Goal: Task Accomplishment & Management: Use online tool/utility

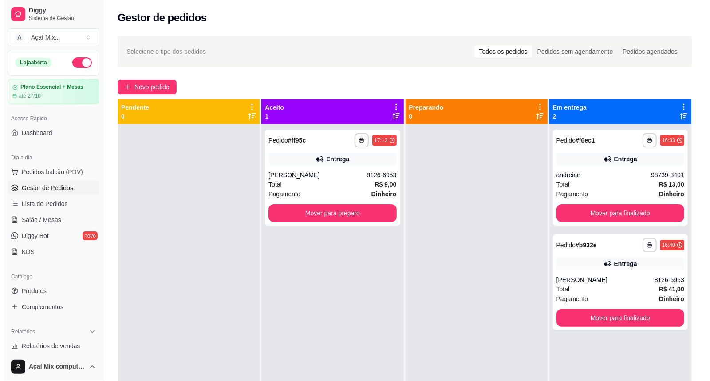
scroll to position [52, 0]
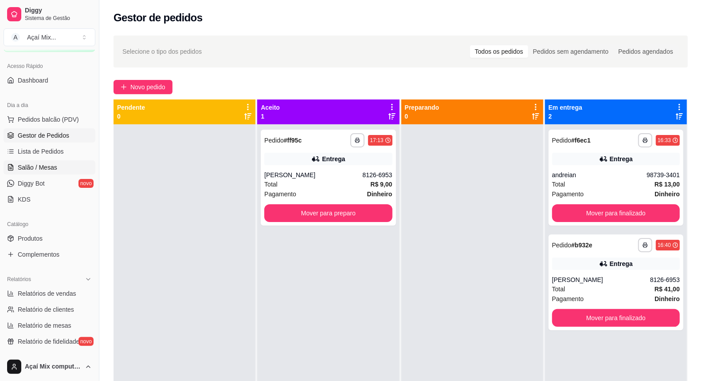
click at [37, 173] on ul "Pedidos balcão (PDV) Gestor de Pedidos Lista de Pedidos Salão / Mesas Diggy Bot…" at bounding box center [50, 159] width 92 height 94
click at [37, 171] on span "Salão / Mesas" at bounding box center [37, 167] width 39 height 9
click at [4, 161] on link "Salão / Mesas" at bounding box center [50, 167] width 92 height 14
click at [81, 169] on link "Salão / Mesas" at bounding box center [50, 167] width 92 height 14
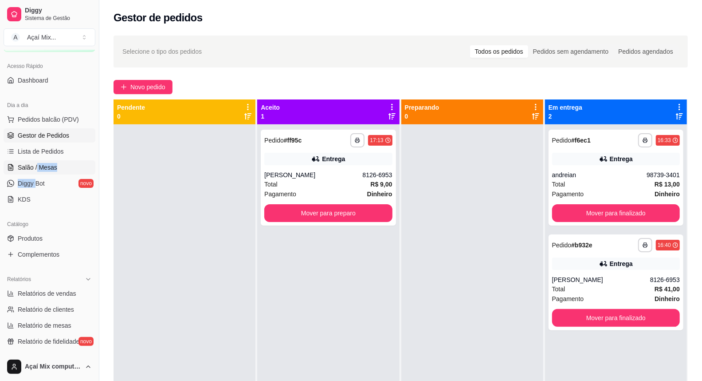
click at [81, 169] on link "Salão / Mesas" at bounding box center [50, 167] width 92 height 14
click at [81, 168] on link "Salão / Mesas" at bounding box center [50, 167] width 92 height 14
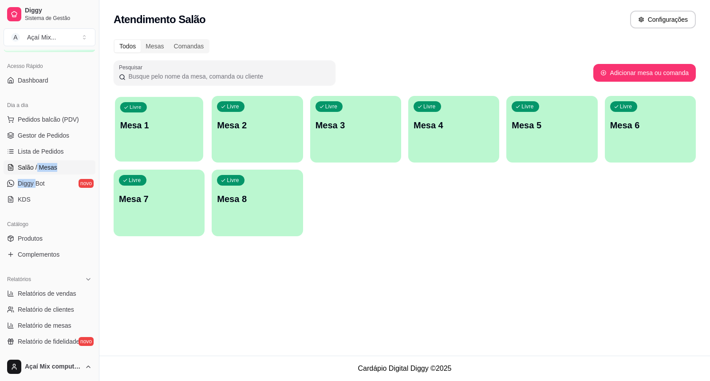
click at [157, 152] on div "button" at bounding box center [159, 156] width 88 height 10
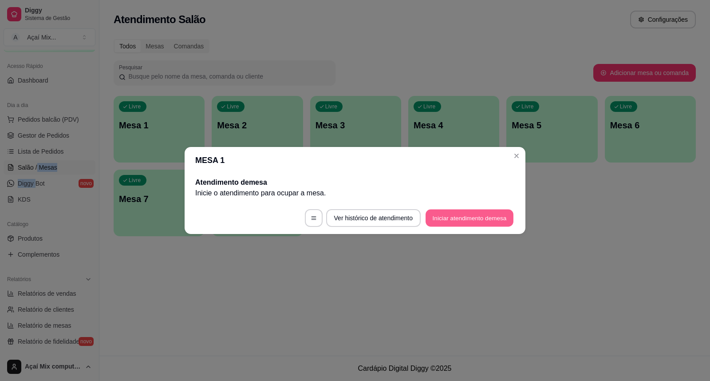
click at [447, 210] on button "Iniciar atendimento de mesa" at bounding box center [469, 217] width 88 height 17
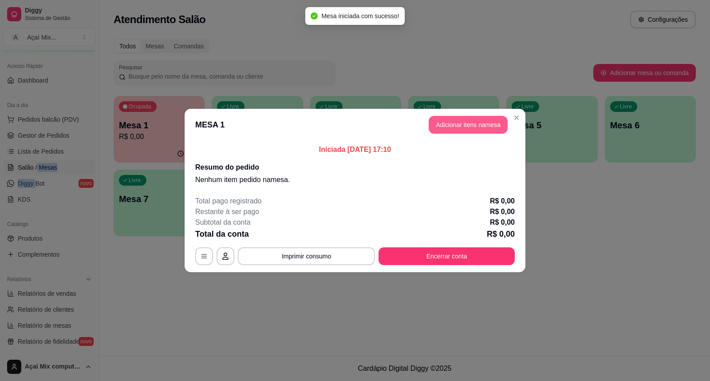
click at [449, 129] on button "Adicionar itens na mesa" at bounding box center [467, 125] width 79 height 18
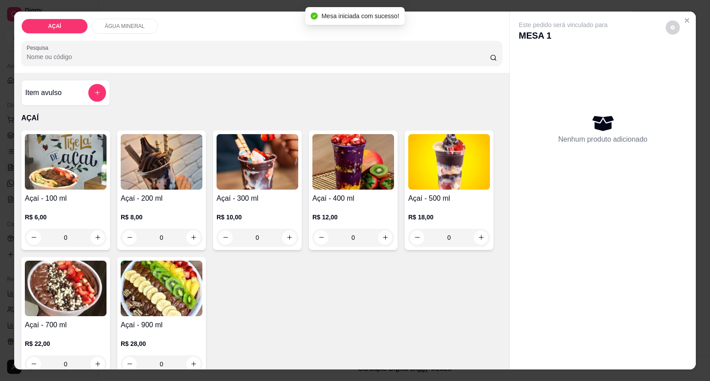
click at [84, 224] on div "R$ 6,00 0" at bounding box center [66, 229] width 82 height 34
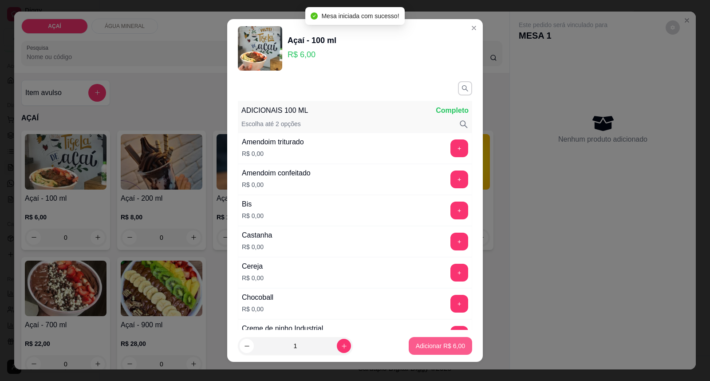
click at [427, 339] on button "Adicionar R$ 6,00" at bounding box center [440, 346] width 63 height 18
type input "1"
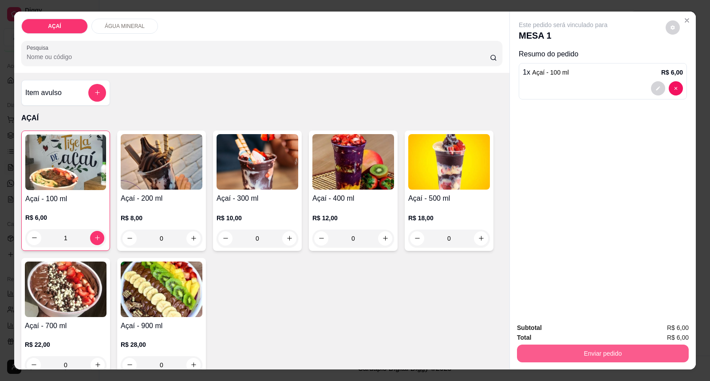
click at [596, 352] on button "Enviar pedido" at bounding box center [603, 353] width 172 height 18
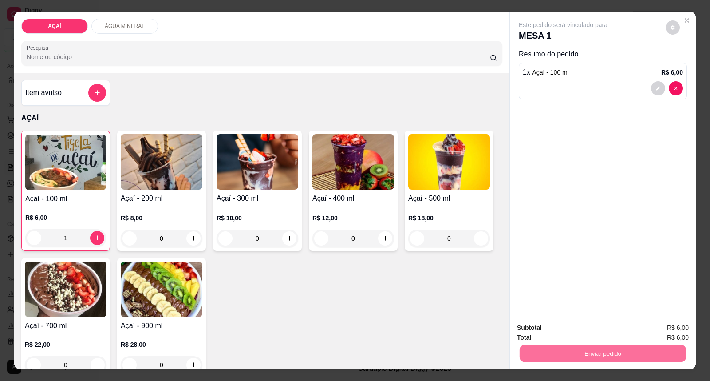
click at [648, 330] on button "Enviar pedido" at bounding box center [665, 331] width 50 height 17
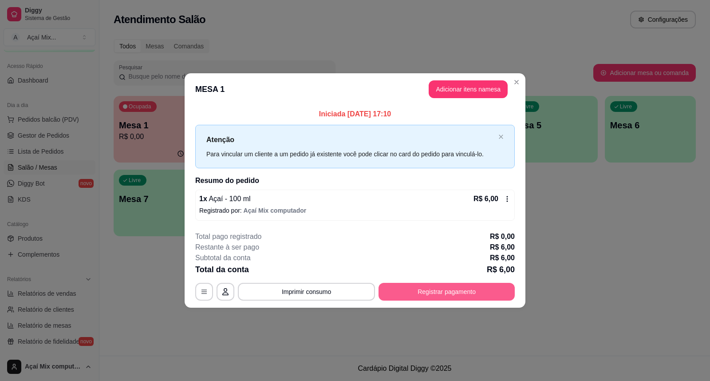
click at [460, 298] on button "Registrar pagamento" at bounding box center [446, 292] width 136 height 18
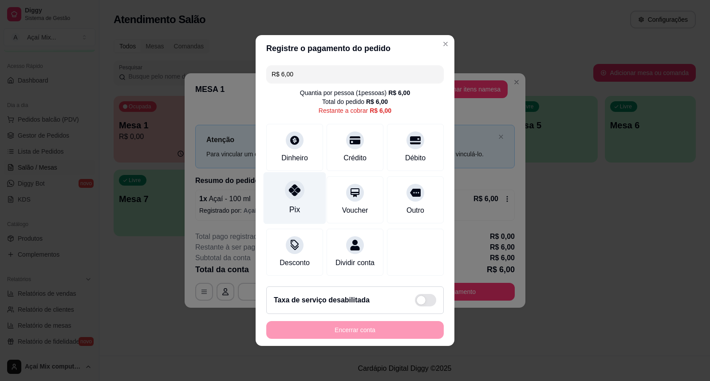
click at [295, 180] on div at bounding box center [295, 190] width 20 height 20
type input "R$ 0,00"
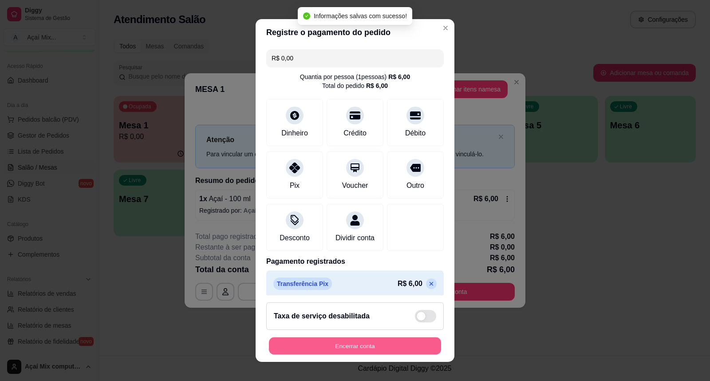
click at [398, 341] on button "Encerrar conta" at bounding box center [355, 345] width 172 height 17
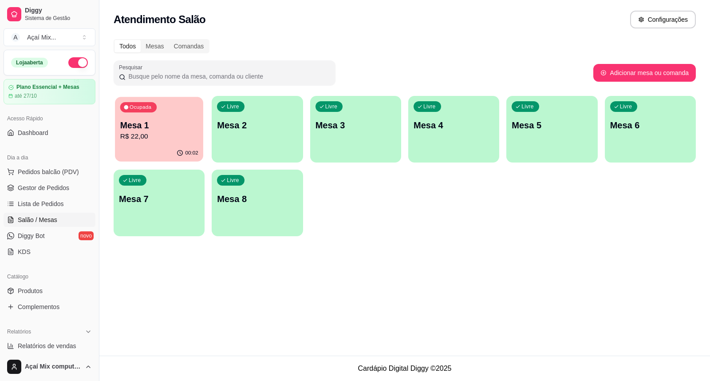
click at [151, 132] on p "R$ 22,00" at bounding box center [159, 136] width 78 height 10
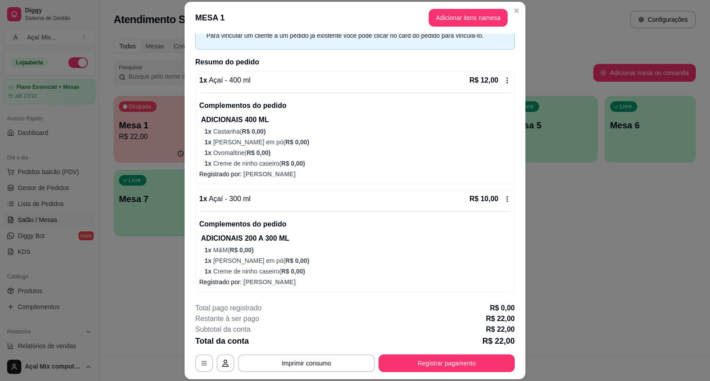
scroll to position [27, 0]
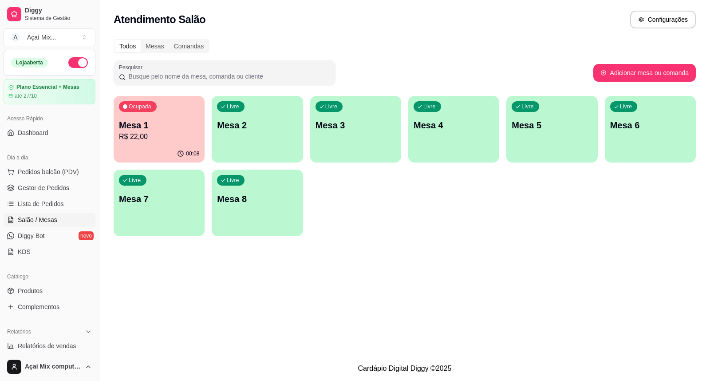
click at [176, 127] on p "Mesa 1" at bounding box center [159, 125] width 80 height 12
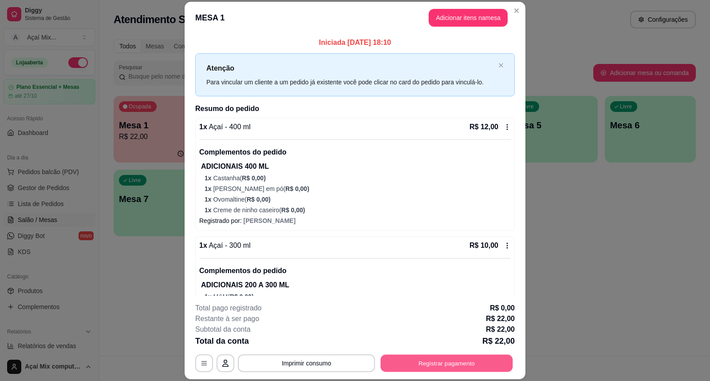
click at [437, 364] on button "Registrar pagamento" at bounding box center [447, 362] width 132 height 17
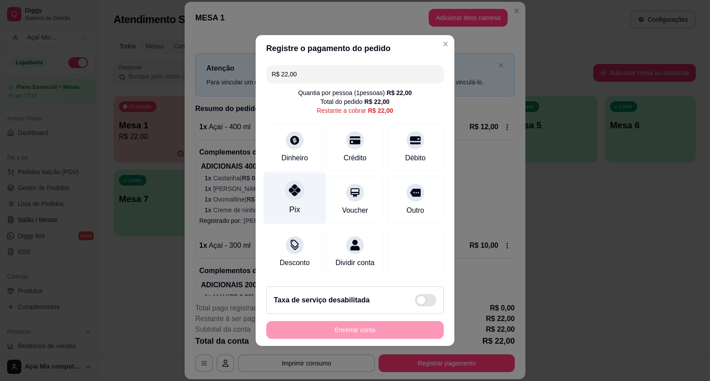
click at [291, 184] on icon at bounding box center [295, 190] width 12 height 12
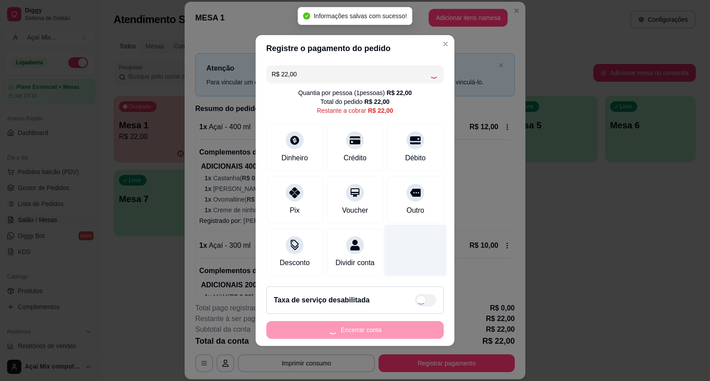
type input "R$ 0,00"
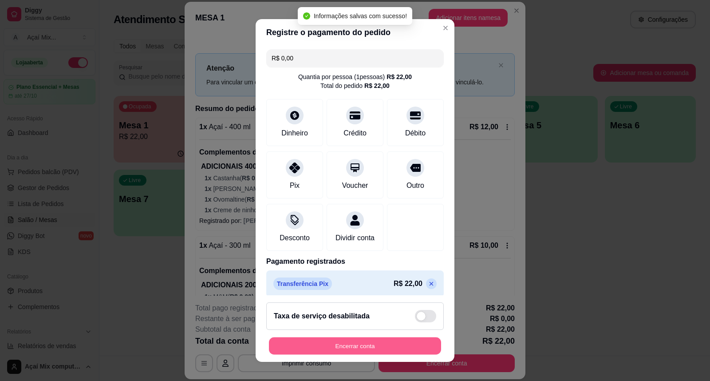
click at [338, 348] on button "Encerrar conta" at bounding box center [355, 345] width 172 height 17
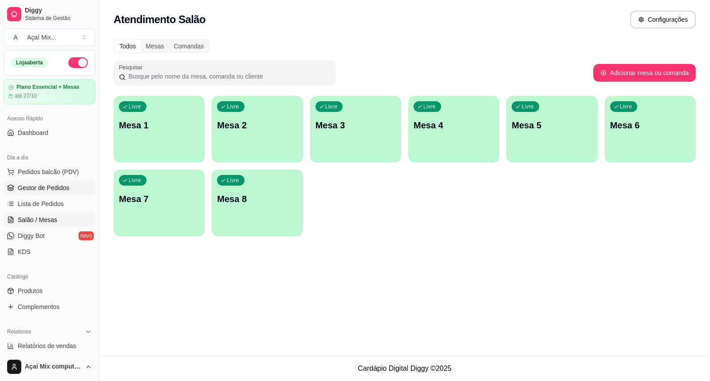
drag, startPoint x: 59, startPoint y: 187, endPoint x: 64, endPoint y: 184, distance: 5.8
click at [60, 186] on span "Gestor de Pedidos" at bounding box center [43, 187] width 51 height 9
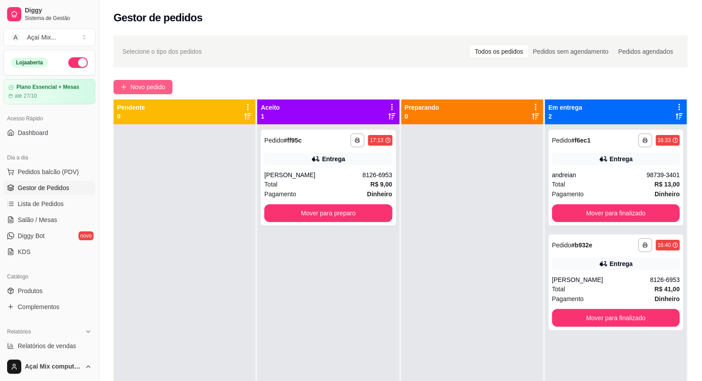
click at [143, 84] on span "Novo pedido" at bounding box center [147, 87] width 35 height 10
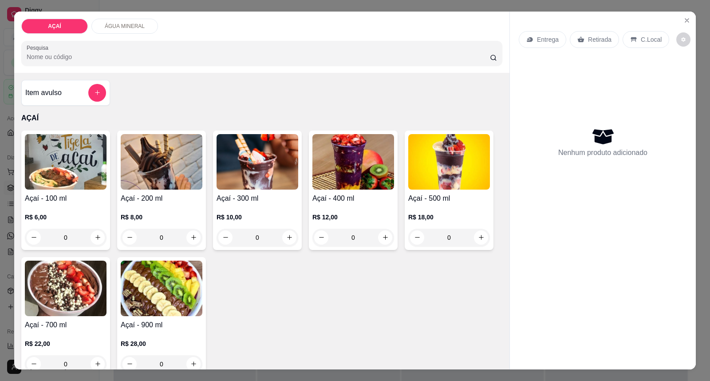
click at [185, 162] on img at bounding box center [162, 161] width 82 height 55
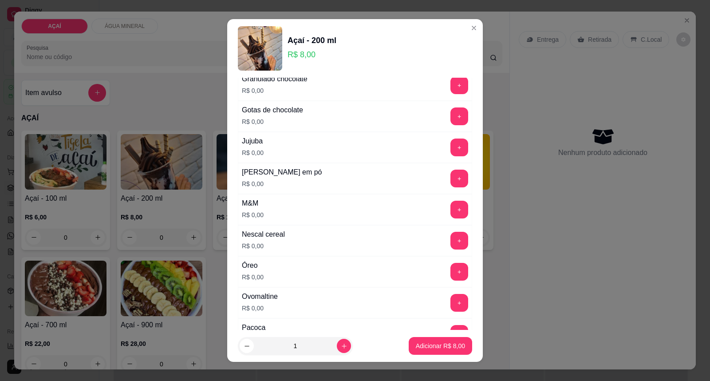
scroll to position [823, 0]
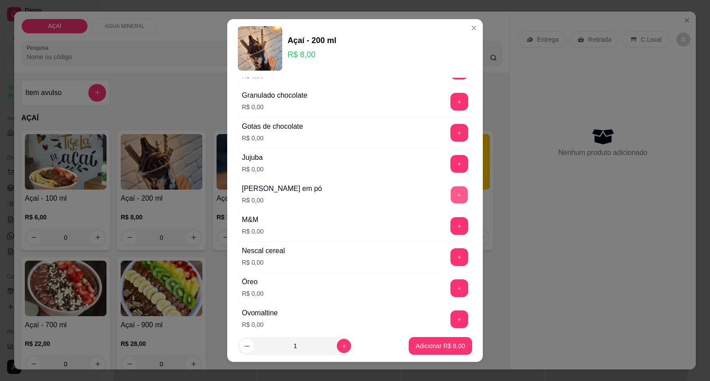
click at [451, 196] on button "+" at bounding box center [459, 194] width 17 height 17
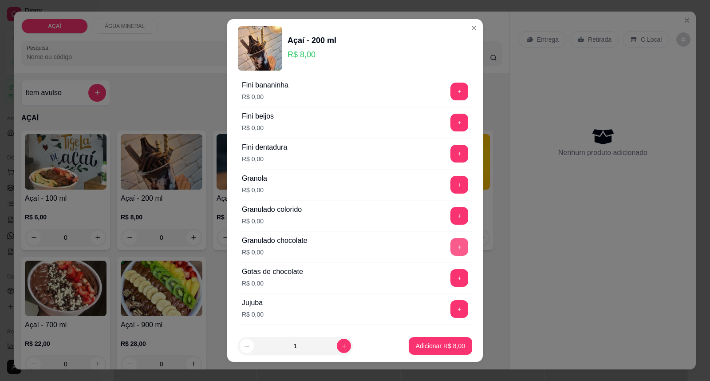
scroll to position [626, 0]
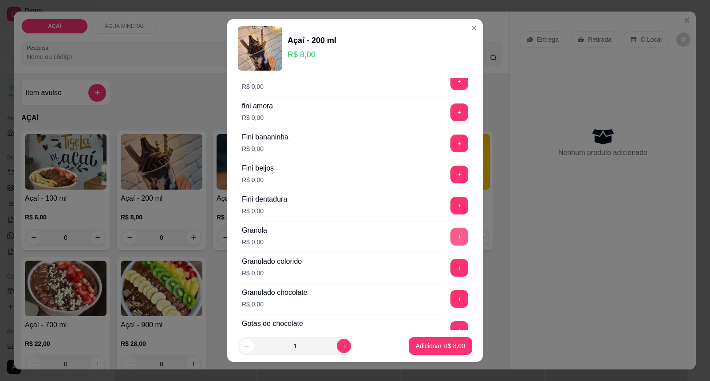
click at [450, 233] on button "+" at bounding box center [459, 237] width 18 height 18
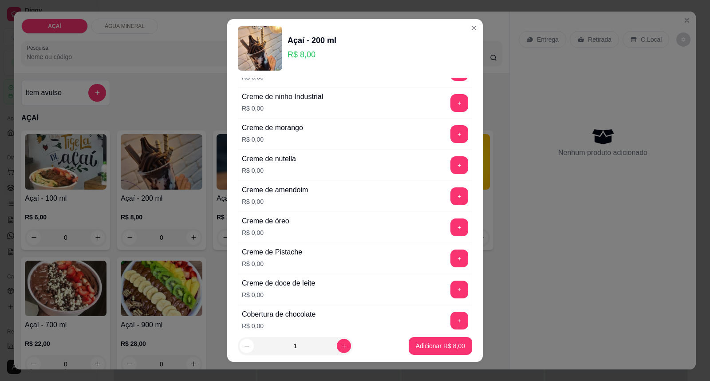
scroll to position [281, 0]
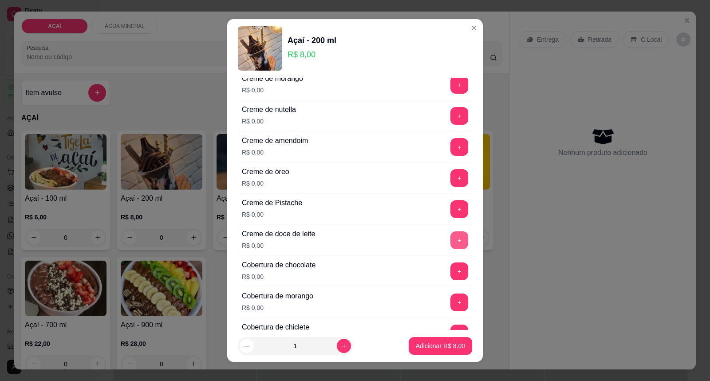
click at [450, 236] on button "+" at bounding box center [459, 240] width 18 height 18
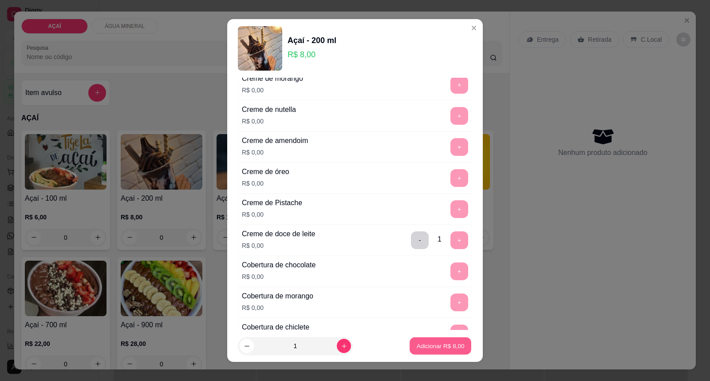
click at [424, 348] on p "Adicionar R$ 8,00" at bounding box center [440, 345] width 48 height 8
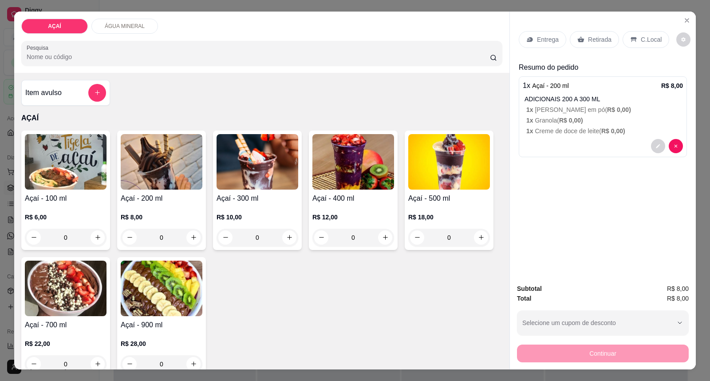
click at [152, 162] on img at bounding box center [162, 161] width 82 height 55
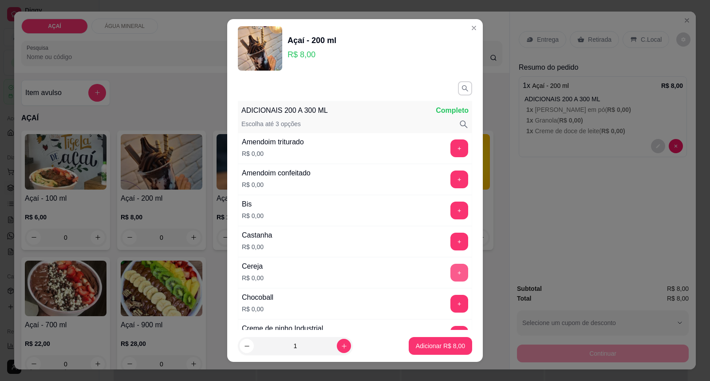
click at [450, 276] on button "+" at bounding box center [459, 272] width 18 height 18
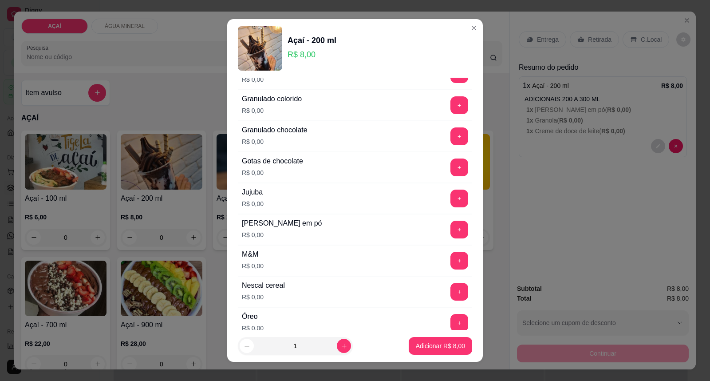
scroll to position [837, 0]
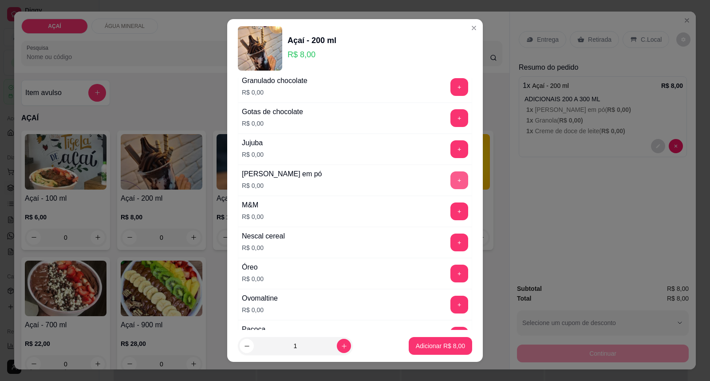
click at [450, 181] on button "+" at bounding box center [459, 180] width 18 height 18
click at [450, 217] on button "+" at bounding box center [459, 211] width 18 height 18
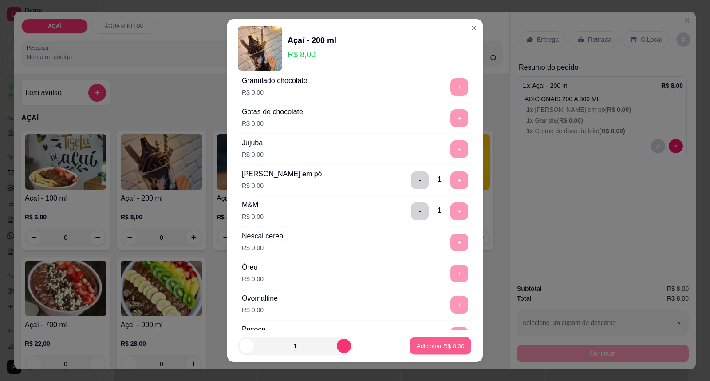
click at [416, 348] on p "Adicionar R$ 8,00" at bounding box center [440, 345] width 48 height 8
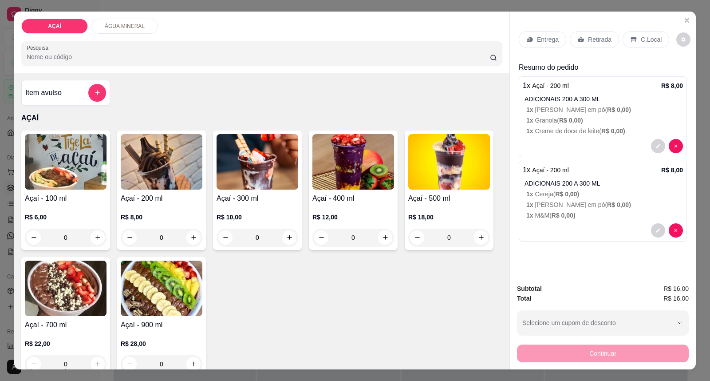
click at [540, 39] on p "Entrega" at bounding box center [548, 39] width 22 height 9
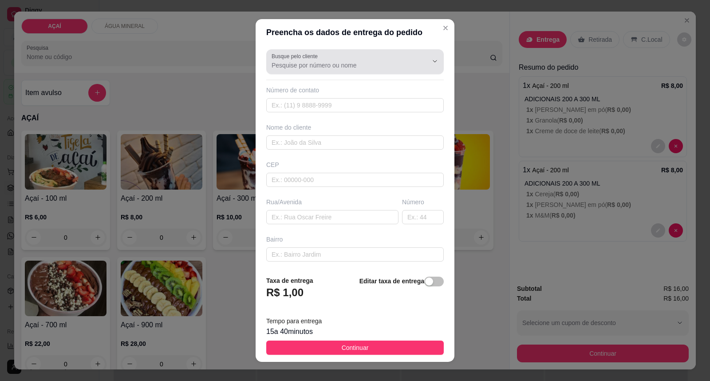
click at [387, 69] on input "Busque pelo cliente" at bounding box center [342, 65] width 142 height 9
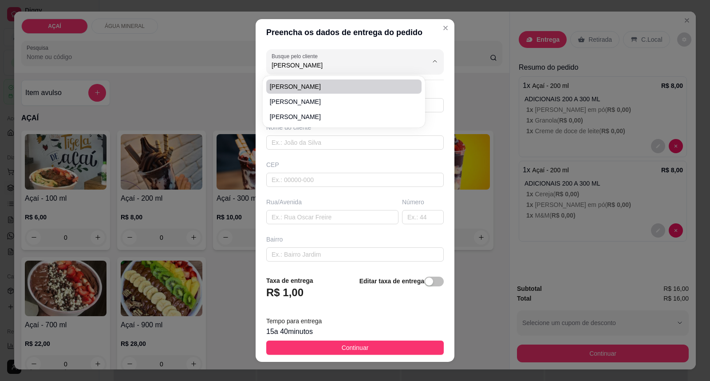
click at [295, 89] on span "Juliana Maria" at bounding box center [340, 86] width 140 height 9
type input "Juliana Maria"
type input "81461819"
type input "Juliana Maria"
type input "575200000000"
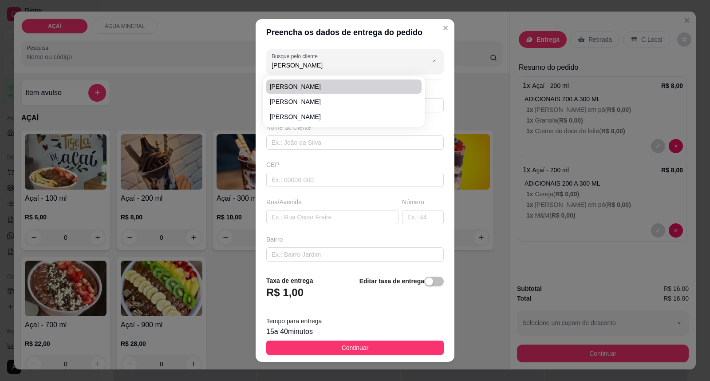
type input "Maravilha"
type input "entregar aqui no loteamento flor da serra entra na primeira sua e vira à direita"
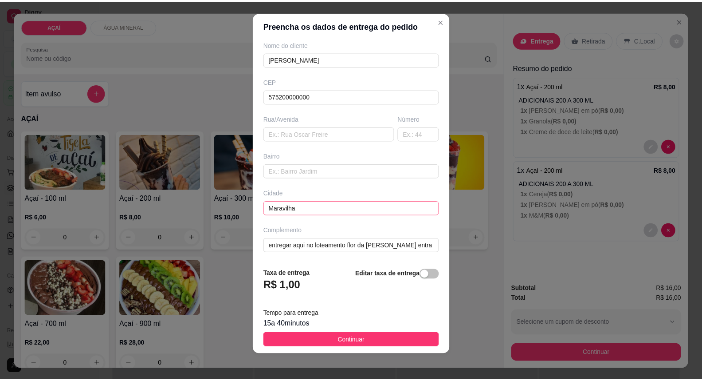
scroll to position [9, 0]
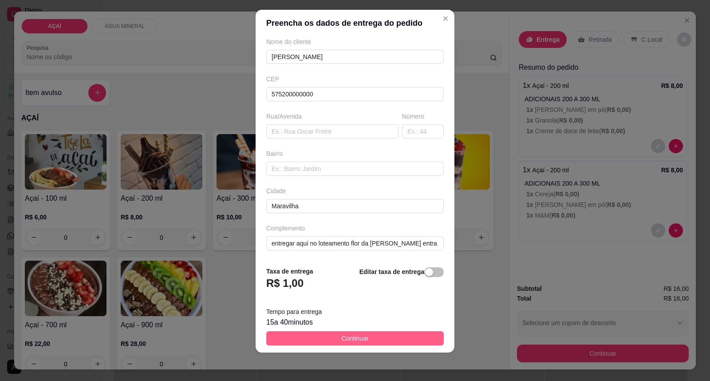
type input "Juliana Maria"
click at [354, 338] on span "Continuar" at bounding box center [355, 338] width 27 height 10
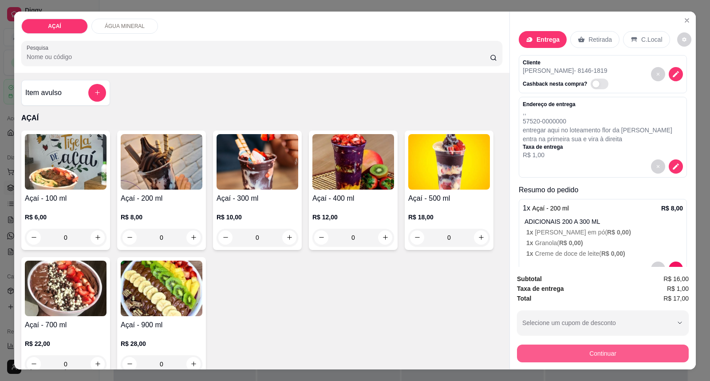
click at [597, 350] on button "Continuar" at bounding box center [603, 353] width 172 height 18
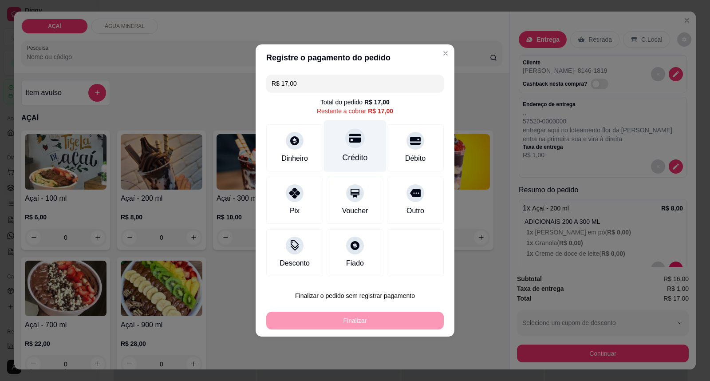
click at [357, 148] on div "Crédito" at bounding box center [355, 146] width 63 height 52
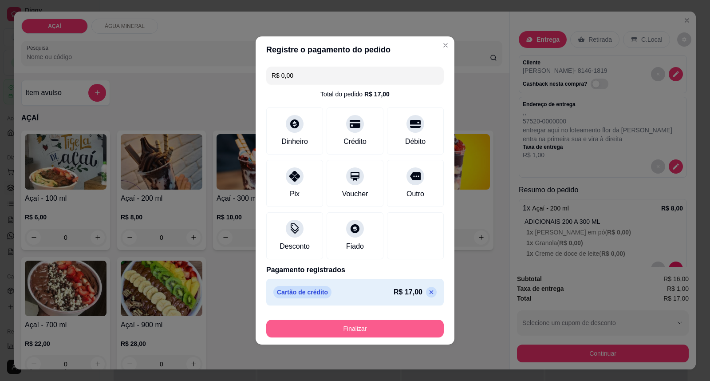
click at [375, 329] on button "Finalizar" at bounding box center [354, 328] width 177 height 18
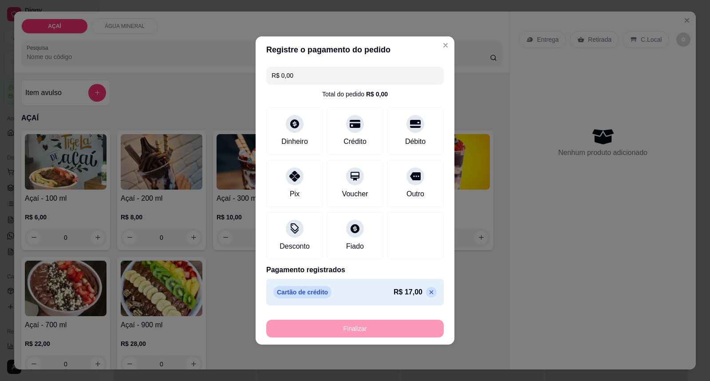
type input "-R$ 17,00"
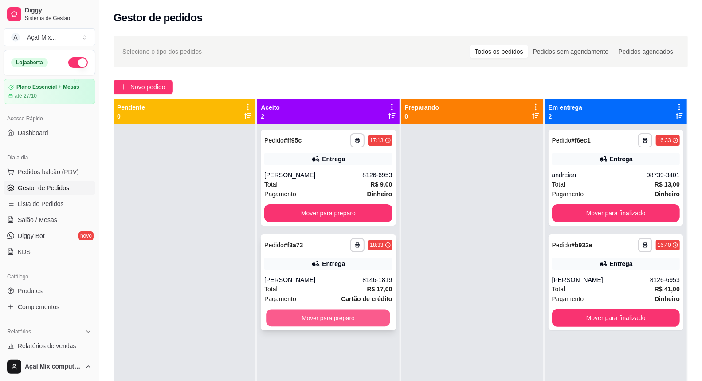
click at [331, 319] on button "Mover para preparo" at bounding box center [329, 317] width 124 height 17
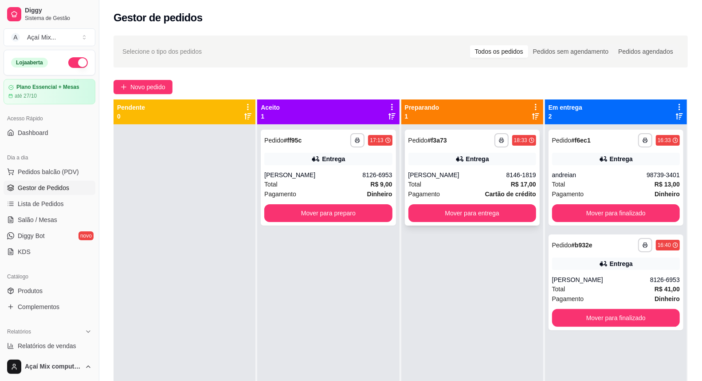
click at [447, 222] on div "**********" at bounding box center [472, 178] width 135 height 96
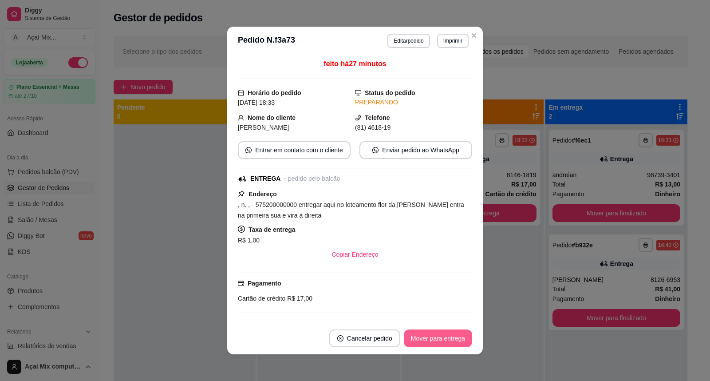
click at [406, 337] on button "Mover para entrega" at bounding box center [438, 338] width 68 height 18
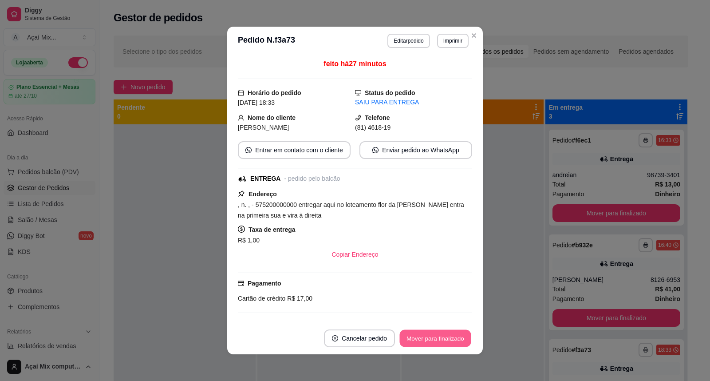
click at [427, 339] on button "Mover para finalizado" at bounding box center [435, 338] width 71 height 17
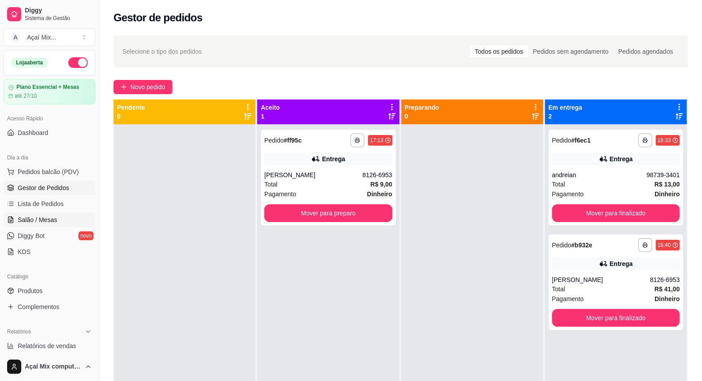
click at [49, 219] on span "Salão / Mesas" at bounding box center [37, 219] width 39 height 9
click at [58, 220] on link "Salão / Mesas" at bounding box center [50, 219] width 92 height 14
click at [46, 222] on span "Salão / Mesas" at bounding box center [37, 219] width 39 height 9
